Goal: Contribute content: Contribute content

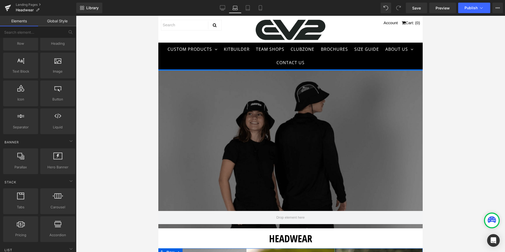
scroll to position [245, 0]
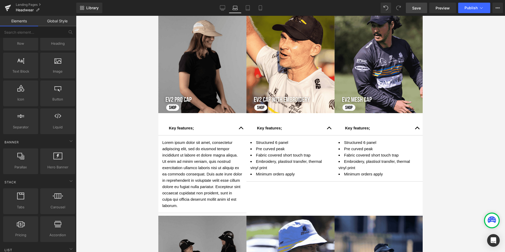
click at [417, 10] on span "Save" at bounding box center [416, 8] width 9 height 6
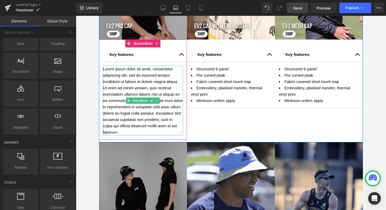
scroll to position [319, 0]
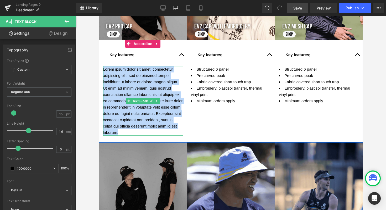
drag, startPoint x: 151, startPoint y: 132, endPoint x: 101, endPoint y: 69, distance: 79.7
click at [103, 69] on div "Lorem ipsum dolor sit amet, consectetur adipiscing elit, sed do eiusmod tempor …" at bounding box center [143, 100] width 80 height 69
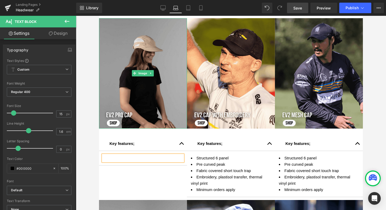
scroll to position [229, 0]
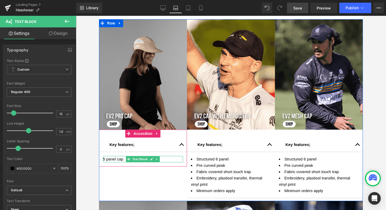
click at [103, 158] on p "5 panel cap" at bounding box center [143, 159] width 80 height 6
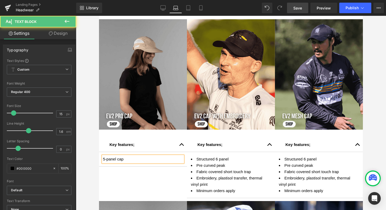
click at [115, 157] on p "5-panel cap" at bounding box center [143, 159] width 80 height 6
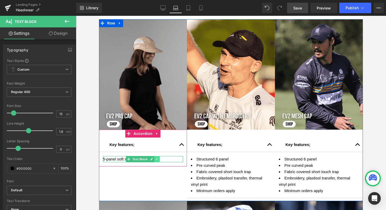
click at [156, 158] on icon at bounding box center [157, 158] width 3 height 3
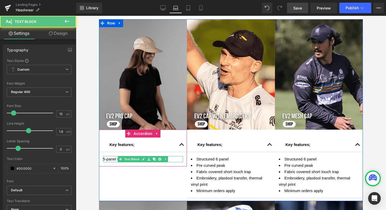
click at [170, 157] on p "5-panel soft structured cap" at bounding box center [143, 159] width 80 height 6
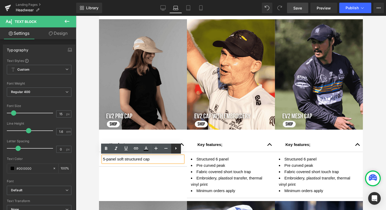
click at [179, 148] on icon at bounding box center [176, 148] width 6 height 6
click at [176, 148] on icon at bounding box center [176, 148] width 6 height 6
click at [158, 161] on li "5-panel soft structured cap" at bounding box center [143, 159] width 80 height 6
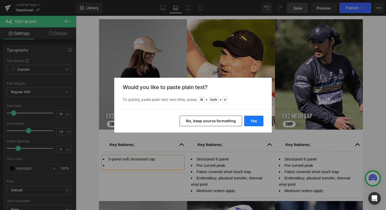
click at [253, 120] on button "Yes" at bounding box center [253, 120] width 19 height 11
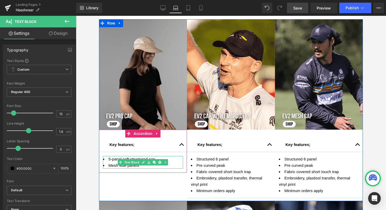
click at [140, 166] on li "Mesh side panels" at bounding box center [143, 165] width 80 height 6
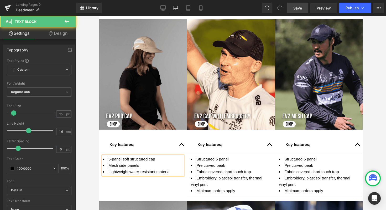
click at [171, 172] on li "Lightweight water-resistant material" at bounding box center [143, 171] width 80 height 6
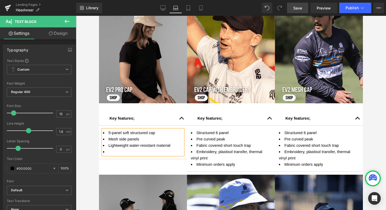
scroll to position [254, 0]
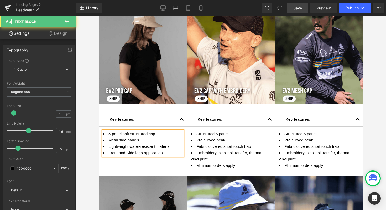
click at [127, 152] on li "Front and Side logo application" at bounding box center [143, 152] width 80 height 6
click at [164, 153] on li "Front and side logo application" at bounding box center [143, 152] width 80 height 6
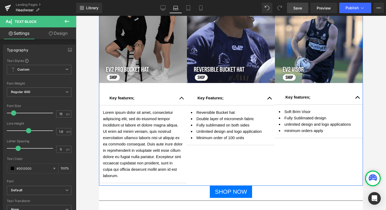
scroll to position [457, 0]
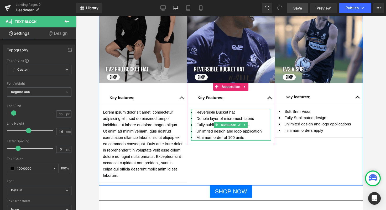
drag, startPoint x: 246, startPoint y: 138, endPoint x: 190, endPoint y: 138, distance: 55.5
click at [191, 138] on div "Reversible Bucket hat Double layer of micromesh fabric Fully sublimated on both…" at bounding box center [231, 125] width 80 height 32
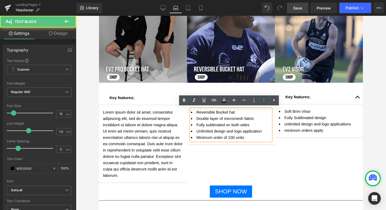
click at [248, 138] on li "Minimum order of 100 units" at bounding box center [231, 137] width 80 height 6
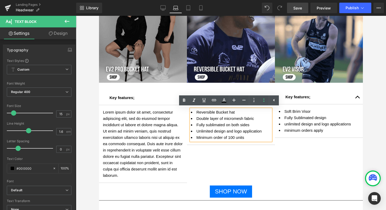
drag, startPoint x: 244, startPoint y: 136, endPoint x: 224, endPoint y: 137, distance: 19.7
click at [224, 137] on li "Minimum order of 100 units" at bounding box center [231, 137] width 80 height 6
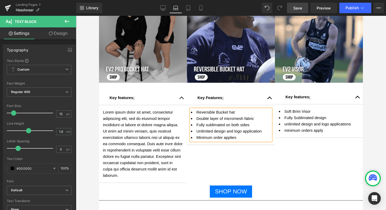
click at [241, 154] on div "Image Key features; Text Block Lorem ipsum dolor sit amet, consectetur adipisci…" at bounding box center [231, 79] width 264 height 213
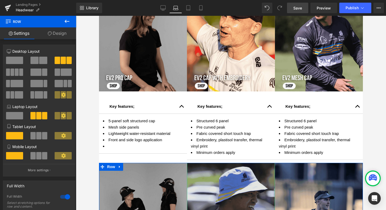
scroll to position [267, 0]
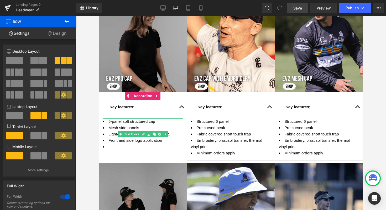
click at [107, 145] on li at bounding box center [143, 146] width 80 height 6
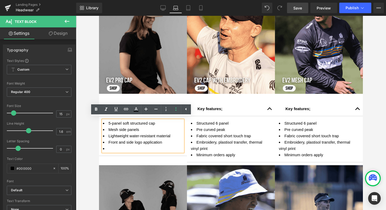
scroll to position [267, 0]
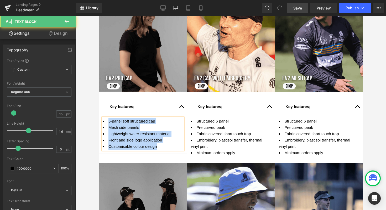
drag, startPoint x: 160, startPoint y: 148, endPoint x: 102, endPoint y: 121, distance: 64.1
click at [103, 121] on ul "5-panel soft structured cap Mesh side panels Lightweight water-resistant materi…" at bounding box center [143, 134] width 80 height 32
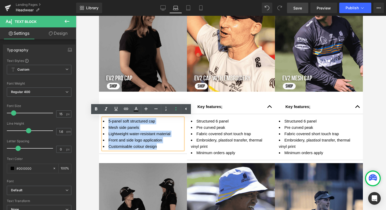
copy ul "5-panel soft structured cap Mesh side panels Lightweight water-resistant materi…"
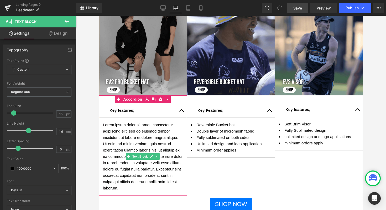
scroll to position [451, 0]
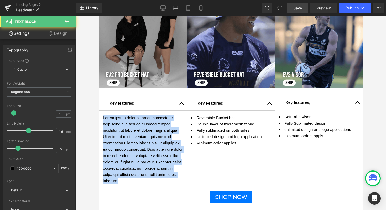
drag, startPoint x: 152, startPoint y: 182, endPoint x: 92, endPoint y: 118, distance: 87.2
click at [99, 118] on html "CUSTOM PRODUCTS TEAM WEAR AFL Athletics Basketball Boxing Cricket Cycling Dodge…" at bounding box center [231, 134] width 264 height 236
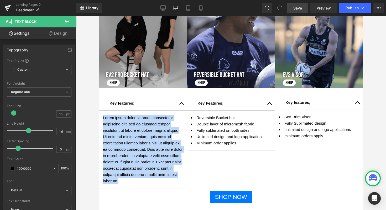
paste div
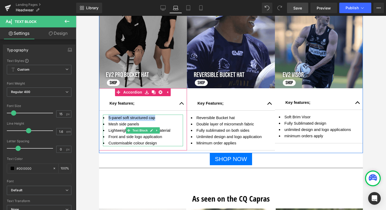
drag, startPoint x: 156, startPoint y: 118, endPoint x: 103, endPoint y: 118, distance: 52.8
click at [103, 118] on li "5-panel soft structured cap" at bounding box center [143, 117] width 80 height 6
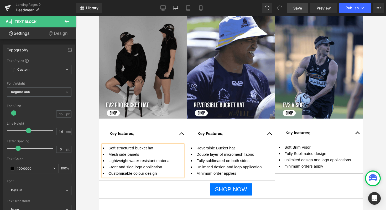
scroll to position [422, 0]
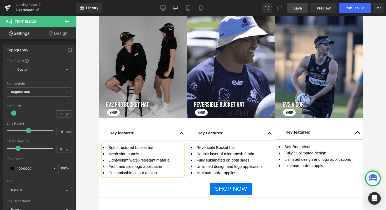
click at [295, 8] on span "Save" at bounding box center [298, 8] width 9 height 6
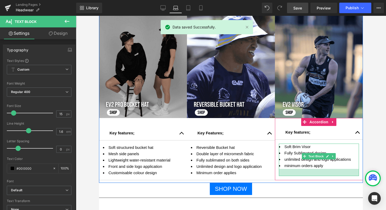
drag, startPoint x: 295, startPoint y: 168, endPoint x: 295, endPoint y: 175, distance: 7.1
click at [295, 175] on div at bounding box center [319, 172] width 80 height 7
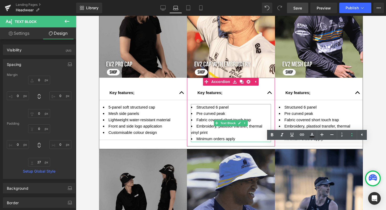
scroll to position [278, 0]
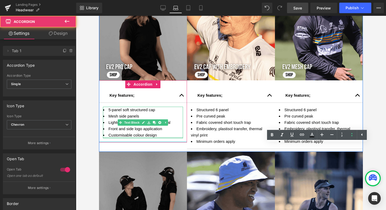
drag, startPoint x: 174, startPoint y: 140, endPoint x: 174, endPoint y: 137, distance: 3.7
click at [174, 137] on div "Key features; Text Block 5-panel soft structured cap Mesh side panels Lightweig…" at bounding box center [143, 111] width 88 height 62
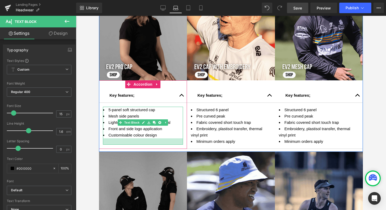
drag, startPoint x: 174, startPoint y: 137, endPoint x: 174, endPoint y: 143, distance: 6.3
click at [174, 143] on div at bounding box center [143, 141] width 80 height 6
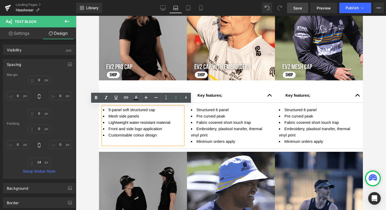
click at [301, 5] on span "Save" at bounding box center [298, 8] width 9 height 6
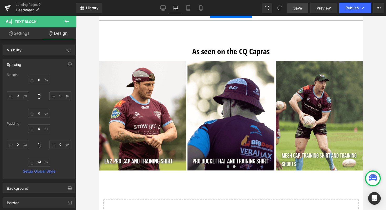
scroll to position [600, 0]
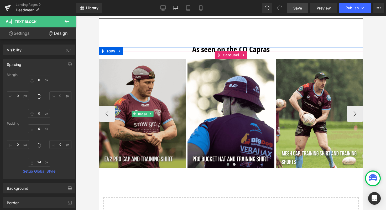
click at [149, 102] on img at bounding box center [142, 113] width 87 height 109
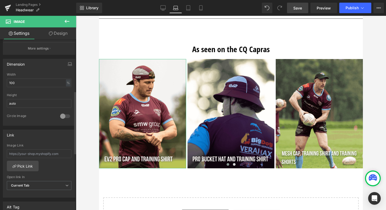
scroll to position [163, 0]
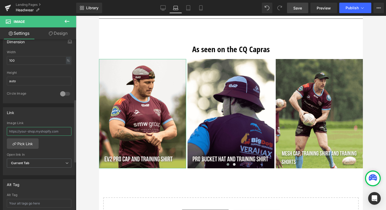
click at [31, 132] on input "text" at bounding box center [39, 131] width 65 height 9
paste input "[URL][DOMAIN_NAME]"
type input "[URL][DOMAIN_NAME]"
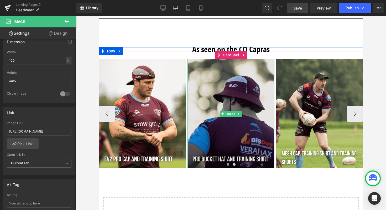
click at [208, 113] on img at bounding box center [231, 113] width 87 height 109
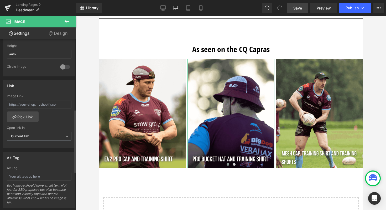
scroll to position [191, 0]
click at [40, 103] on input "text" at bounding box center [39, 103] width 65 height 9
paste input "[URL][DOMAIN_NAME]"
type input "[URL][DOMAIN_NAME]"
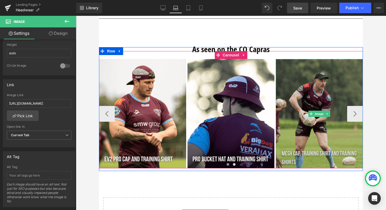
click at [308, 90] on img at bounding box center [319, 113] width 87 height 109
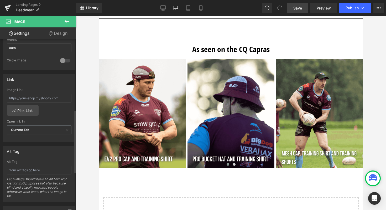
scroll to position [162, 0]
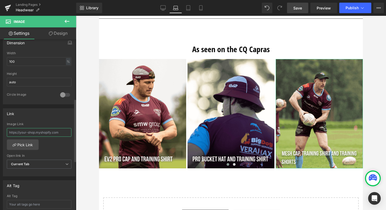
click at [32, 129] on input "text" at bounding box center [39, 132] width 65 height 9
paste input "[URL][DOMAIN_NAME]"
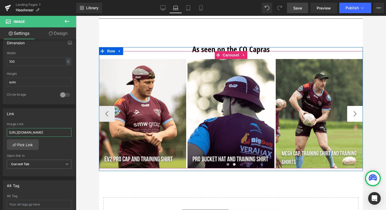
type input "[URL][DOMAIN_NAME]"
click at [353, 111] on button "›" at bounding box center [356, 114] width 16 height 16
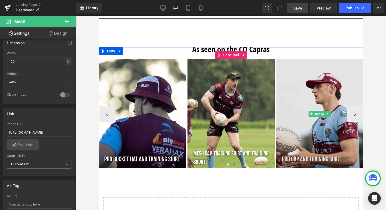
click at [288, 108] on img at bounding box center [319, 113] width 87 height 109
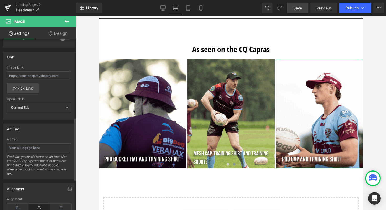
scroll to position [219, 0]
click at [33, 74] on input "text" at bounding box center [39, 74] width 65 height 9
paste input "[URL][DOMAIN_NAME]"
type input "[URL][DOMAIN_NAME]"
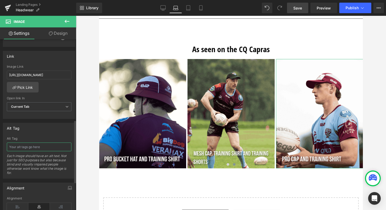
scroll to position [0, 0]
click at [26, 147] on input "text" at bounding box center [39, 146] width 65 height 9
click at [67, 146] on input "Central Queensland Capras player in an EV2 Training Shirt and EV2 Pro Cap" at bounding box center [39, 146] width 65 height 9
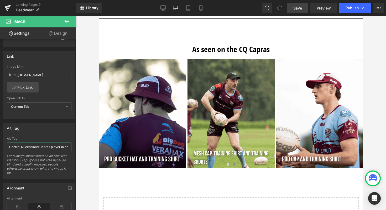
drag, startPoint x: 67, startPoint y: 146, endPoint x: -2, endPoint y: 144, distance: 68.7
click at [0, 144] on html "Accordion You are previewing how the will restyle your page. You can not edit E…" at bounding box center [193, 105] width 386 height 210
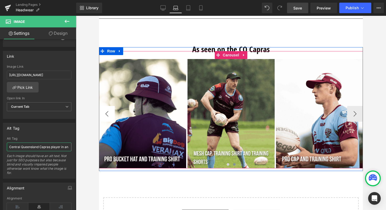
type input "Central Queensland Capras player in an EV2 Training Shirt and EV2 Pro Cap"
click at [106, 112] on button "‹" at bounding box center [107, 114] width 16 height 16
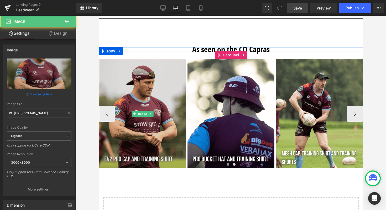
click at [145, 140] on img at bounding box center [142, 113] width 87 height 109
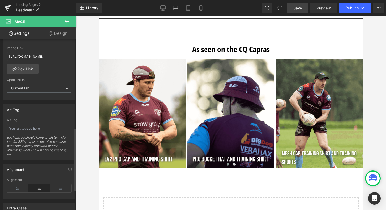
scroll to position [241, 0]
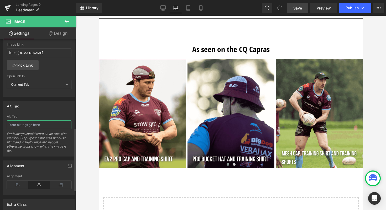
click at [21, 123] on input "text" at bounding box center [39, 124] width 65 height 9
paste input "Central Queensland Capras player in an EV2 Training Shirt and EV2 Pro Cap"
type input "Central Queensland Capras player in an EV2 Training Shirt and EV2 Pro Cap"
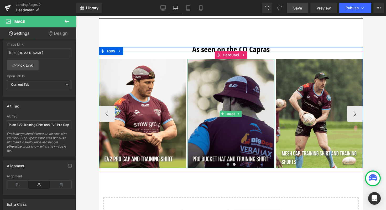
click at [209, 96] on img at bounding box center [231, 113] width 87 height 109
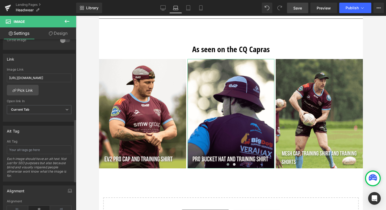
scroll to position [217, 0]
click at [28, 149] on input "text" at bounding box center [39, 149] width 65 height 9
paste input "Central Queensland Capras player in an EV2 Training Shirt and EV2 Pro Cap"
type input "Central Queensland Capras player in an EV2 Training Shirt and EV2 Pro Bucket Hat"
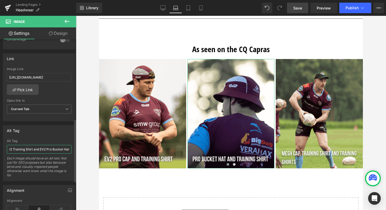
scroll to position [0, 65]
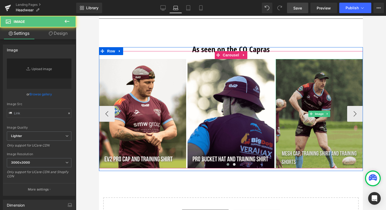
type input "[URL][DOMAIN_NAME]"
click at [310, 84] on img at bounding box center [319, 113] width 87 height 109
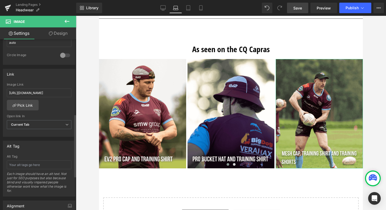
scroll to position [208, 0]
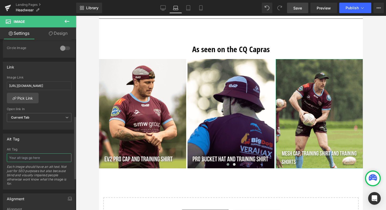
click at [30, 157] on input "text" at bounding box center [39, 157] width 65 height 9
paste input "Central Queensland Capras player in an EV2 Training Shirt and EV2 Pro Cap"
drag, startPoint x: 67, startPoint y: 158, endPoint x: 57, endPoint y: 158, distance: 10.0
click at [57, 158] on input "Central Queensland Capras player in an EV2 Training Shirt and EV2 Pro Cap" at bounding box center [39, 157] width 65 height 9
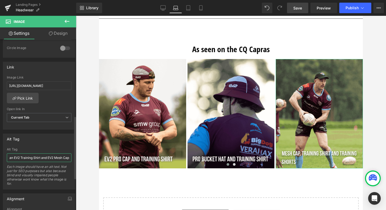
scroll to position [0, 58]
type input "Central Queensland Capras player in an EV2 Training Shirt and EV2 Mesh Cap"
click at [299, 10] on span "Save" at bounding box center [298, 8] width 9 height 6
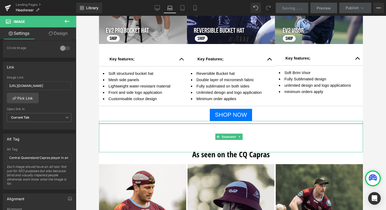
scroll to position [502, 0]
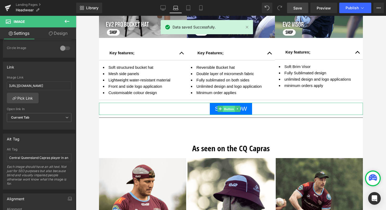
click at [221, 106] on link "Button" at bounding box center [226, 108] width 17 height 6
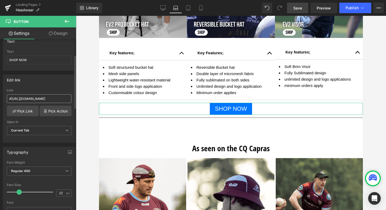
scroll to position [0, 39]
click at [52, 86] on div "Edit link #[URL][DOMAIN_NAME] Link #[URL][DOMAIN_NAME] Pick Link Pick Action Cu…" at bounding box center [39, 108] width 73 height 68
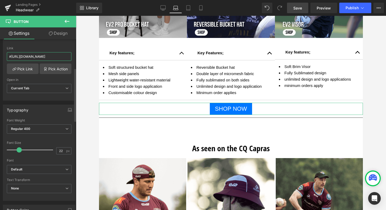
scroll to position [0, 0]
drag, startPoint x: 67, startPoint y: 57, endPoint x: 1, endPoint y: 57, distance: 66.8
click at [0, 57] on div "Edit link #[URL][DOMAIN_NAME] Link #[URL][DOMAIN_NAME] Pick Link Pick Action Cu…" at bounding box center [39, 64] width 79 height 72
paste input "[URL][DOMAIN_NAME]"
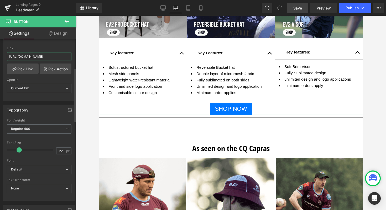
type input "[URL][DOMAIN_NAME]"
click at [55, 45] on div "Edit link [URL][DOMAIN_NAME] Link [URL][DOMAIN_NAME] Pick Link Pick Action Curr…" at bounding box center [39, 66] width 73 height 68
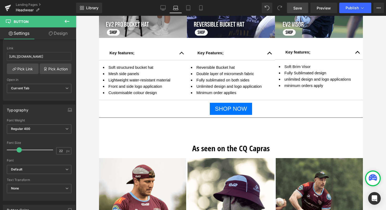
click at [298, 5] on span "Save" at bounding box center [298, 8] width 9 height 6
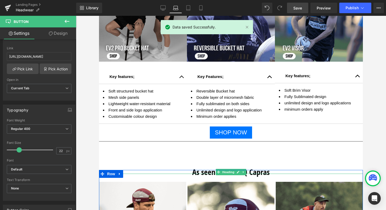
scroll to position [474, 0]
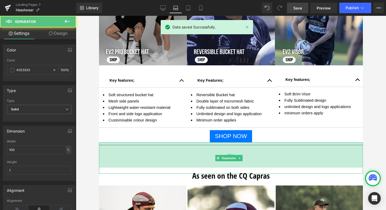
click at [193, 145] on div "96px" at bounding box center [231, 154] width 264 height 25
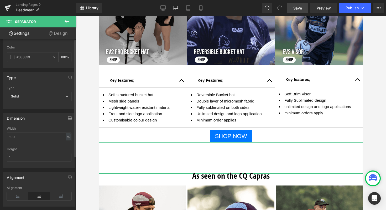
scroll to position [0, 0]
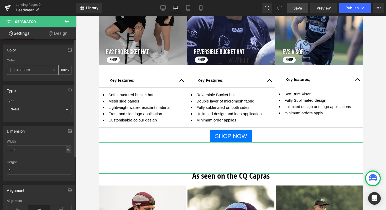
click at [54, 69] on icon at bounding box center [55, 70] width 2 height 2
type input "none"
type input "0"
click at [24, 68] on input "none" at bounding box center [34, 70] width 34 height 6
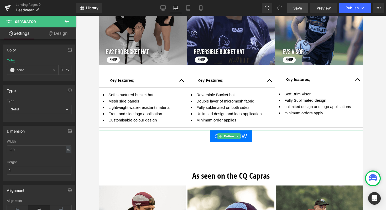
click at [215, 135] on span "SHOP NOW" at bounding box center [231, 135] width 32 height 7
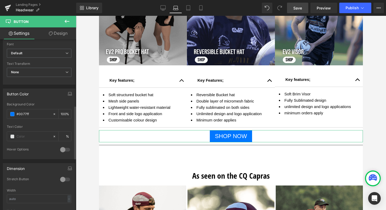
scroll to position [216, 0]
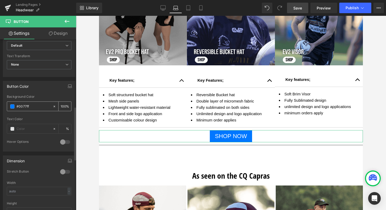
drag, startPoint x: 36, startPoint y: 106, endPoint x: 18, endPoint y: 107, distance: 17.4
click at [18, 107] on input "#0077ff" at bounding box center [34, 106] width 34 height 6
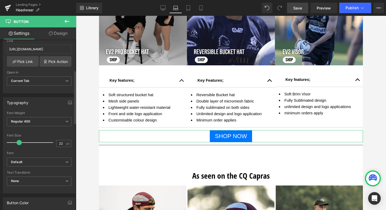
scroll to position [0, 0]
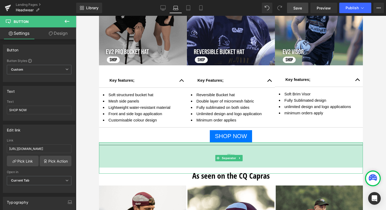
click at [181, 144] on div "96px" at bounding box center [231, 154] width 264 height 25
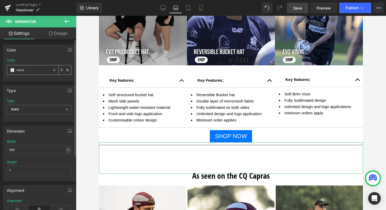
click at [28, 70] on input "none" at bounding box center [34, 70] width 34 height 6
paste input "0077ff"
type input "n"
paste input "0077ff"
type input "0077ff"
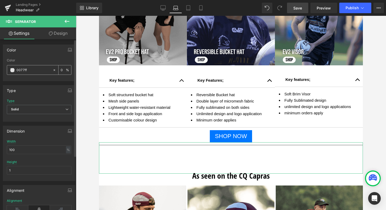
type input "100"
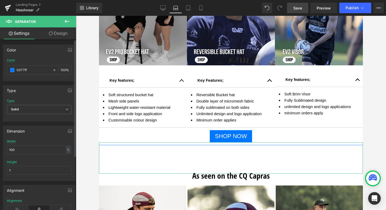
type input "#0077ff"
click at [43, 52] on div "Color" at bounding box center [39, 50] width 72 height 10
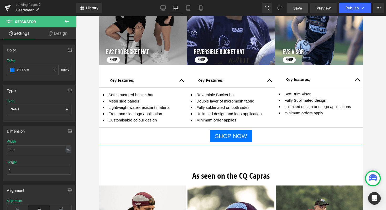
click at [370, 143] on div at bounding box center [231, 113] width 310 height 194
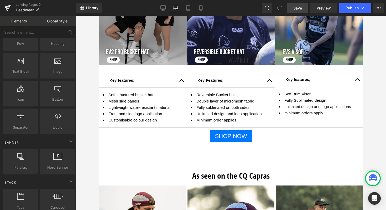
click at [295, 8] on span "Save" at bounding box center [298, 8] width 9 height 6
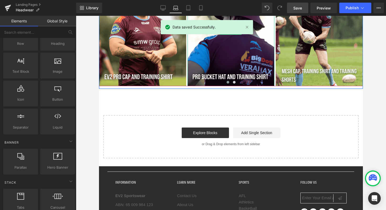
scroll to position [797, 0]
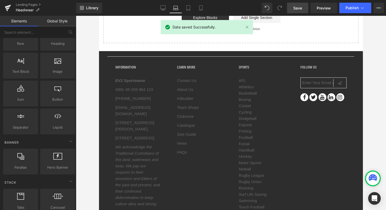
click at [300, 6] on span "Save" at bounding box center [298, 8] width 9 height 6
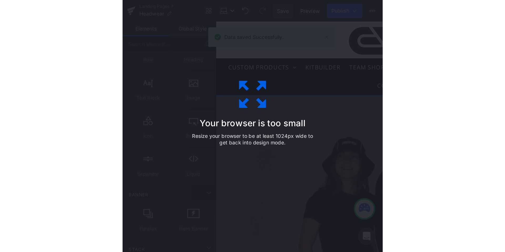
scroll to position [26, 0]
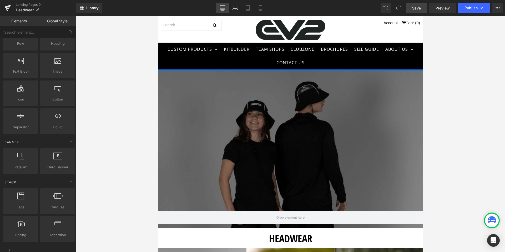
click at [223, 8] on icon at bounding box center [222, 7] width 5 height 5
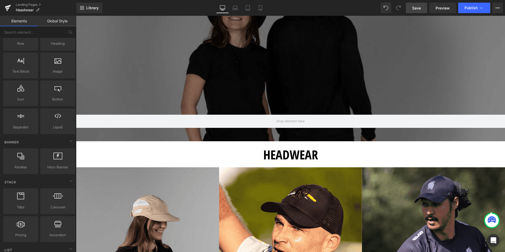
scroll to position [60, 0]
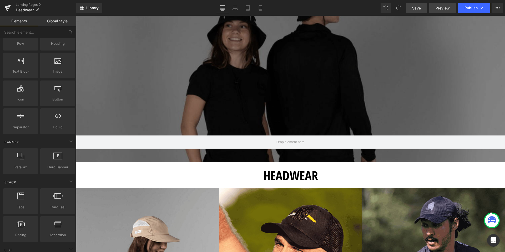
click at [443, 7] on span "Preview" at bounding box center [442, 8] width 14 height 6
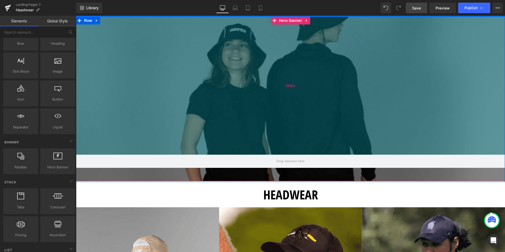
scroll to position [0, 0]
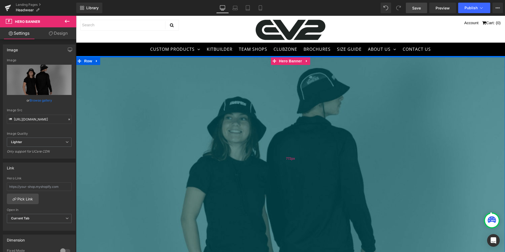
drag, startPoint x: 260, startPoint y: 104, endPoint x: 270, endPoint y: 169, distance: 66.1
click at [270, 169] on div "772px" at bounding box center [290, 158] width 429 height 203
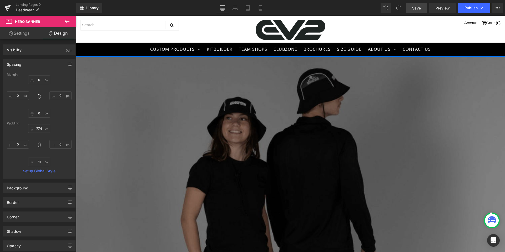
click at [415, 11] on link "Save" at bounding box center [416, 8] width 21 height 11
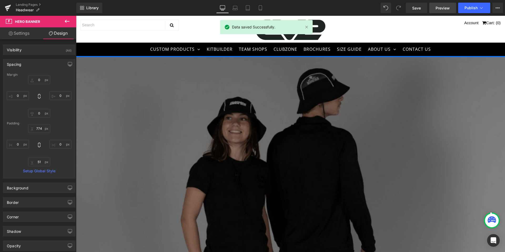
click at [441, 8] on span "Preview" at bounding box center [442, 8] width 14 height 6
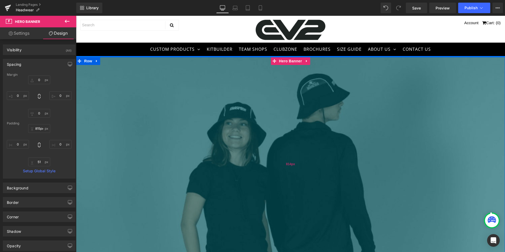
drag, startPoint x: 314, startPoint y: 133, endPoint x: 314, endPoint y: 144, distance: 10.8
click at [314, 144] on div "814px" at bounding box center [290, 164] width 429 height 214
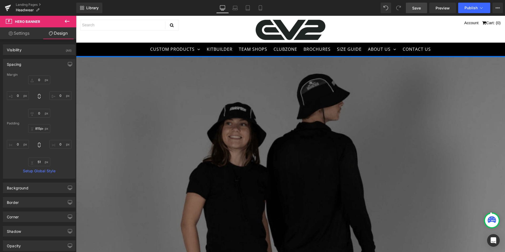
click at [417, 5] on span "Save" at bounding box center [416, 8] width 9 height 6
click at [446, 10] on span "Preview" at bounding box center [442, 8] width 14 height 6
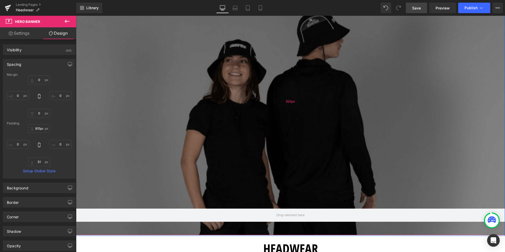
scroll to position [59, 0]
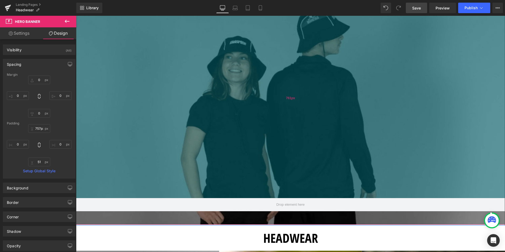
type input "756px"
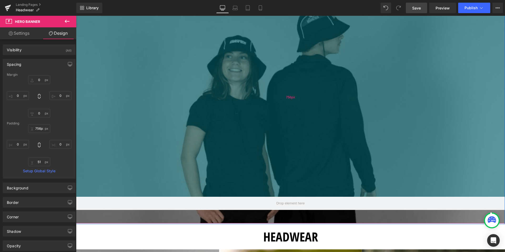
drag, startPoint x: 313, startPoint y: 199, endPoint x: 309, endPoint y: 183, distance: 15.9
click at [309, 183] on div "756px" at bounding box center [290, 97] width 429 height 199
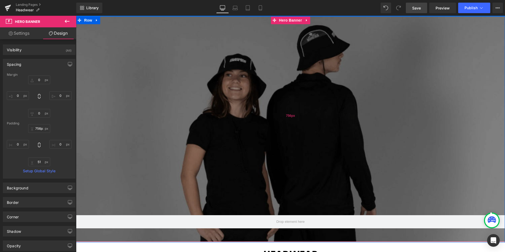
scroll to position [45, 0]
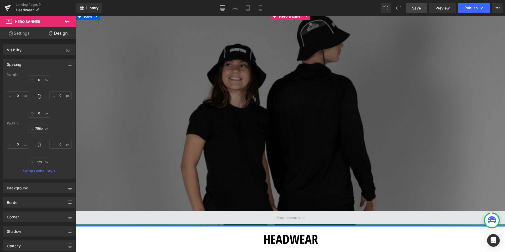
type input "4px"
drag, startPoint x: 295, startPoint y: 232, endPoint x: 295, endPoint y: 220, distance: 12.4
click at [295, 220] on div "Hero Banner 756px" at bounding box center [290, 118] width 429 height 213
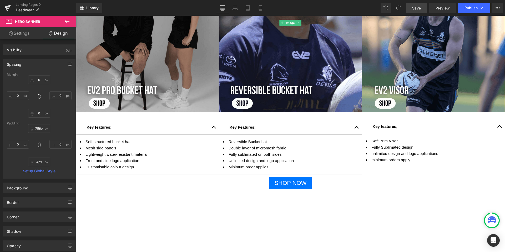
scroll to position [609, 0]
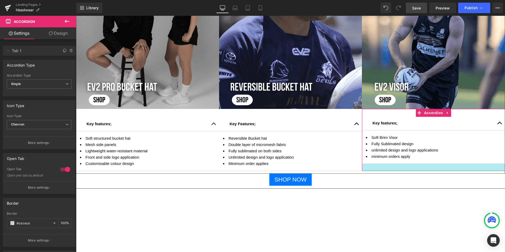
drag, startPoint x: 377, startPoint y: 164, endPoint x: 377, endPoint y: 171, distance: 7.1
click at [377, 171] on div at bounding box center [433, 167] width 143 height 7
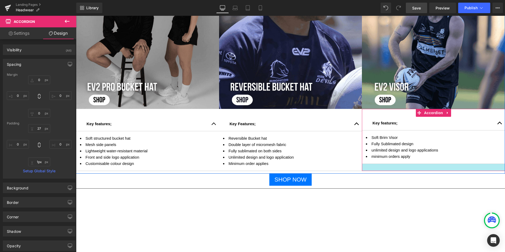
type input "0px"
drag, startPoint x: 373, startPoint y: 170, endPoint x: 373, endPoint y: 161, distance: 8.9
click at [373, 161] on div "Key features; Text Block Soft Brim Visor Fully Sublimated design unlimited desi…" at bounding box center [433, 136] width 143 height 55
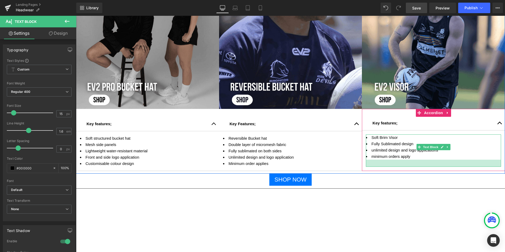
drag, startPoint x: 415, startPoint y: 160, endPoint x: 415, endPoint y: 167, distance: 7.1
click at [415, 167] on div at bounding box center [433, 163] width 135 height 7
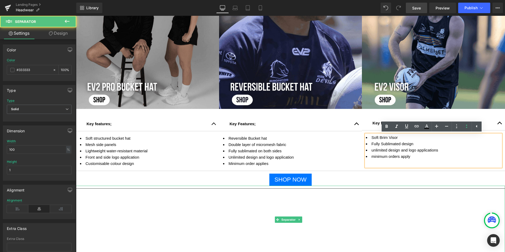
click at [309, 189] on hr at bounding box center [290, 219] width 429 height 62
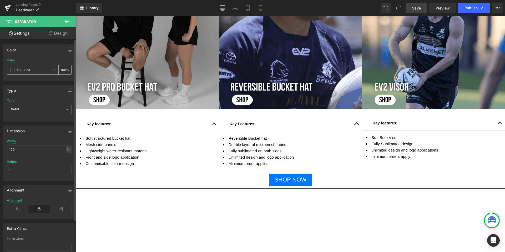
drag, startPoint x: 32, startPoint y: 71, endPoint x: 14, endPoint y: 71, distance: 17.6
click at [14, 71] on div "#333333" at bounding box center [29, 69] width 45 height 9
paste input "0077ff"
type input "#0077ff"
click at [26, 60] on div "Color #0077ff 100 %" at bounding box center [39, 69] width 65 height 22
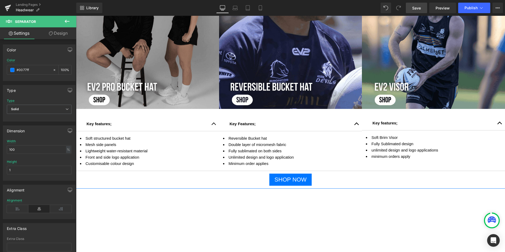
click at [417, 7] on span "Save" at bounding box center [416, 8] width 9 height 6
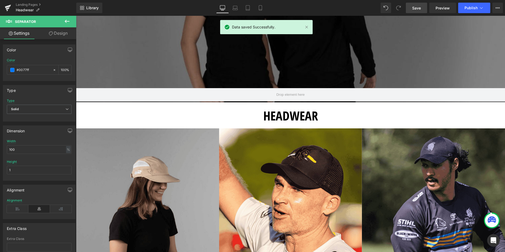
scroll to position [0, 0]
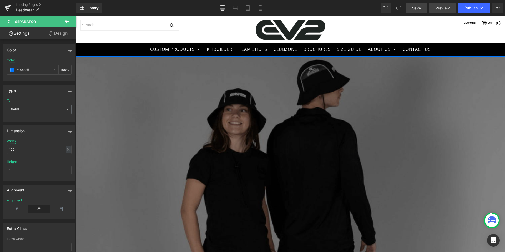
click at [442, 6] on span "Preview" at bounding box center [442, 8] width 14 height 6
click at [417, 6] on span "Save" at bounding box center [416, 8] width 9 height 6
click at [64, 22] on icon at bounding box center [67, 21] width 6 height 6
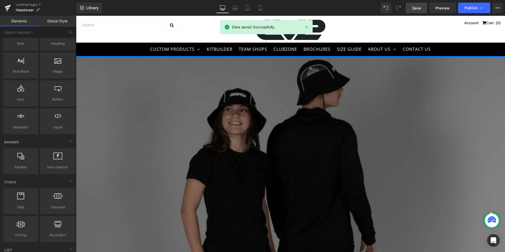
click at [416, 8] on span "Save" at bounding box center [416, 8] width 9 height 6
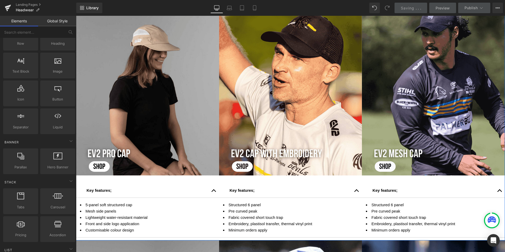
scroll to position [298, 0]
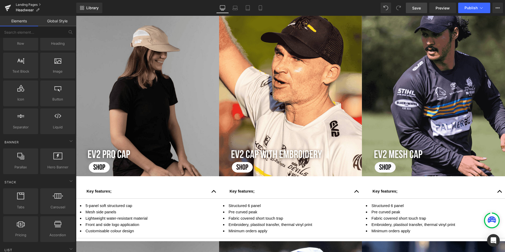
click at [34, 4] on link "Landing Pages" at bounding box center [46, 5] width 60 height 4
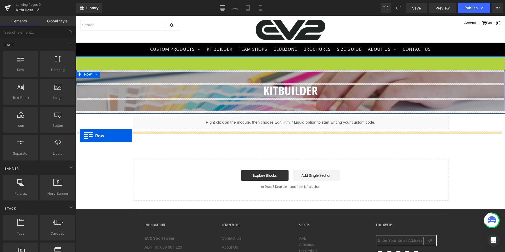
drag, startPoint x: 79, startPoint y: 59, endPoint x: 80, endPoint y: 136, distance: 76.2
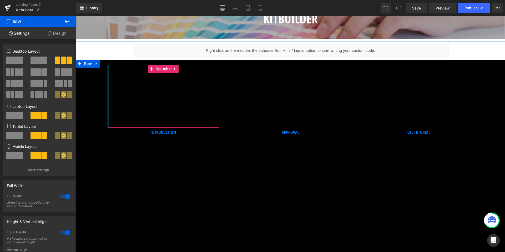
scroll to position [58, 0]
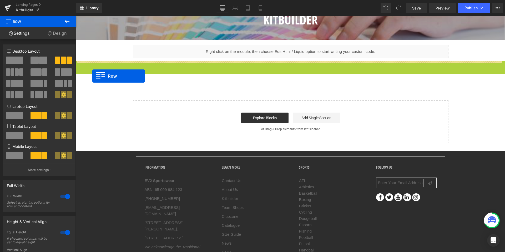
drag, startPoint x: 78, startPoint y: 63, endPoint x: 92, endPoint y: 76, distance: 18.8
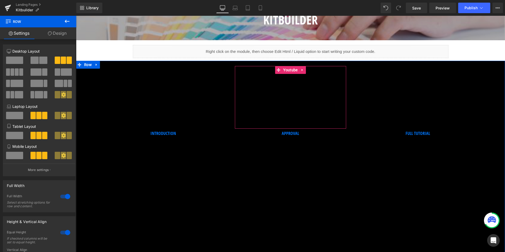
scroll to position [0, 0]
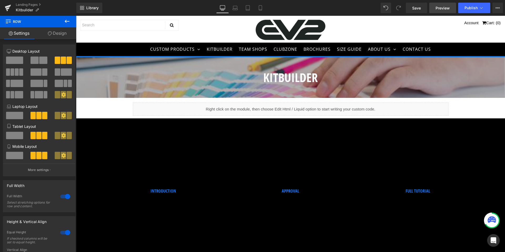
click at [439, 6] on span "Preview" at bounding box center [442, 8] width 14 height 6
click at [67, 21] on icon at bounding box center [67, 21] width 5 height 3
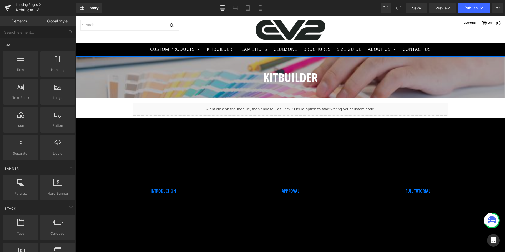
click at [29, 3] on link "Landing Pages" at bounding box center [46, 5] width 60 height 4
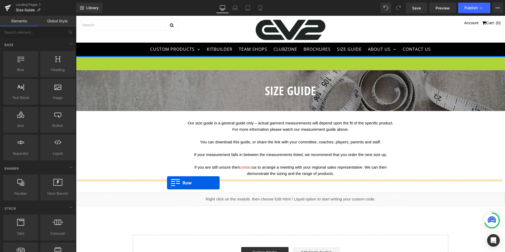
drag, startPoint x: 79, startPoint y: 60, endPoint x: 167, endPoint y: 183, distance: 150.7
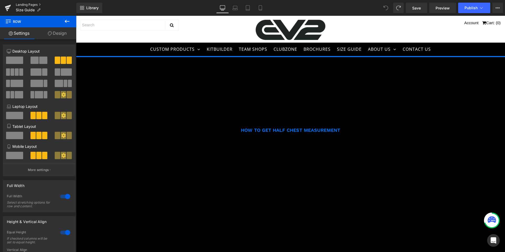
click at [32, 4] on link "Landing Pages" at bounding box center [46, 5] width 60 height 4
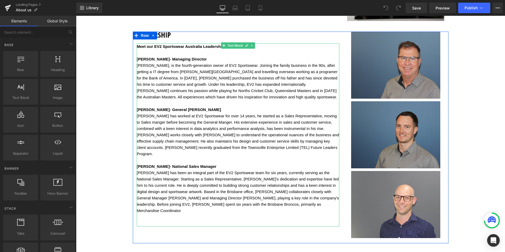
scroll to position [496, 0]
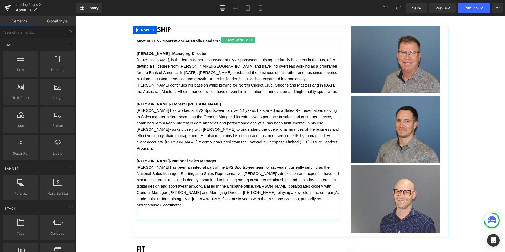
click at [287, 188] on div "Matthew Horsey has been an integral part of the EV2 Sportswear team for six yea…" at bounding box center [238, 186] width 202 height 44
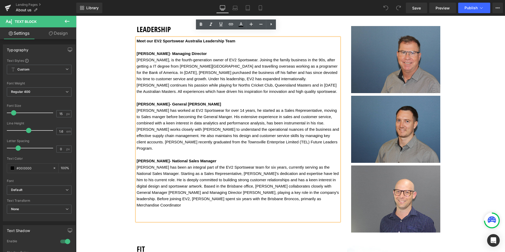
click at [287, 187] on div "Matthew Horsey has been an integral part of the EV2 Sportswear team for six yea…" at bounding box center [238, 186] width 202 height 44
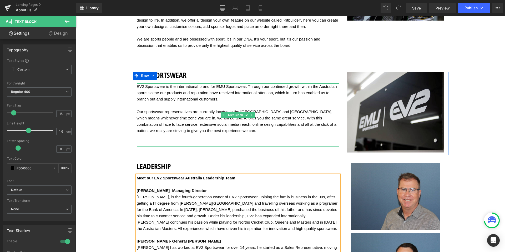
scroll to position [357, 0]
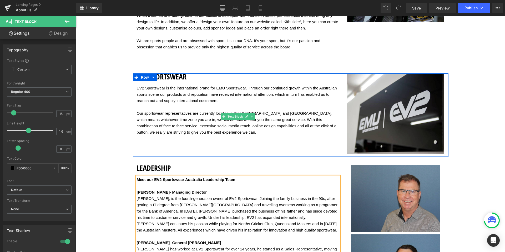
click at [137, 110] on div "Our sportswear representatives are currently located in the United Kingdom and …" at bounding box center [238, 129] width 202 height 38
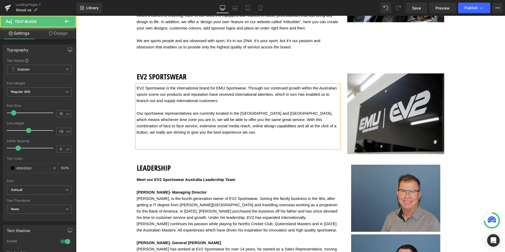
click at [137, 110] on div "Our sportswear representatives are currently located in the United Kingdom and …" at bounding box center [238, 129] width 202 height 38
click at [267, 110] on div "Our sportswear representatives are currently located in the United Kingdom and …" at bounding box center [238, 129] width 202 height 38
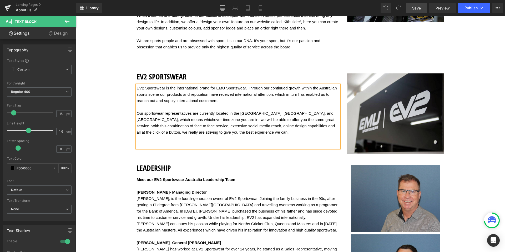
click at [413, 6] on span "Save" at bounding box center [416, 8] width 9 height 6
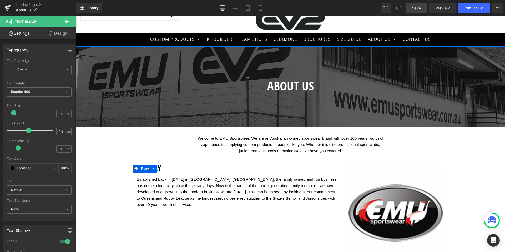
scroll to position [0, 0]
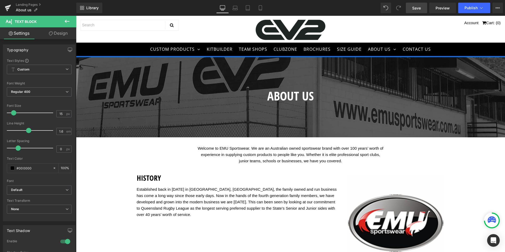
click at [416, 7] on span "Save" at bounding box center [416, 8] width 9 height 6
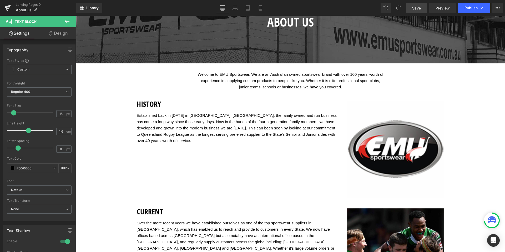
scroll to position [75, 0]
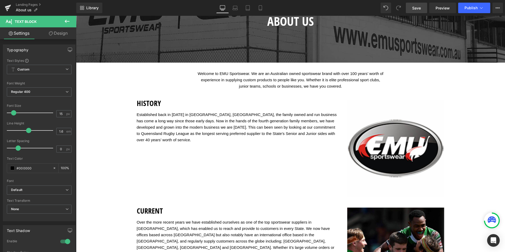
click at [415, 7] on span "Save" at bounding box center [416, 8] width 9 height 6
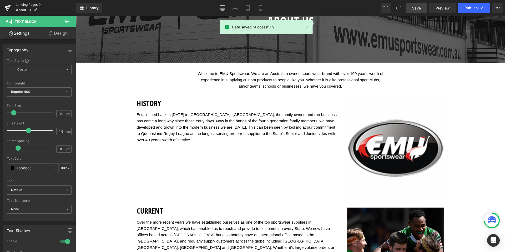
click at [24, 5] on link "Landing Pages" at bounding box center [46, 5] width 60 height 4
